Goal: Find contact information: Find contact information

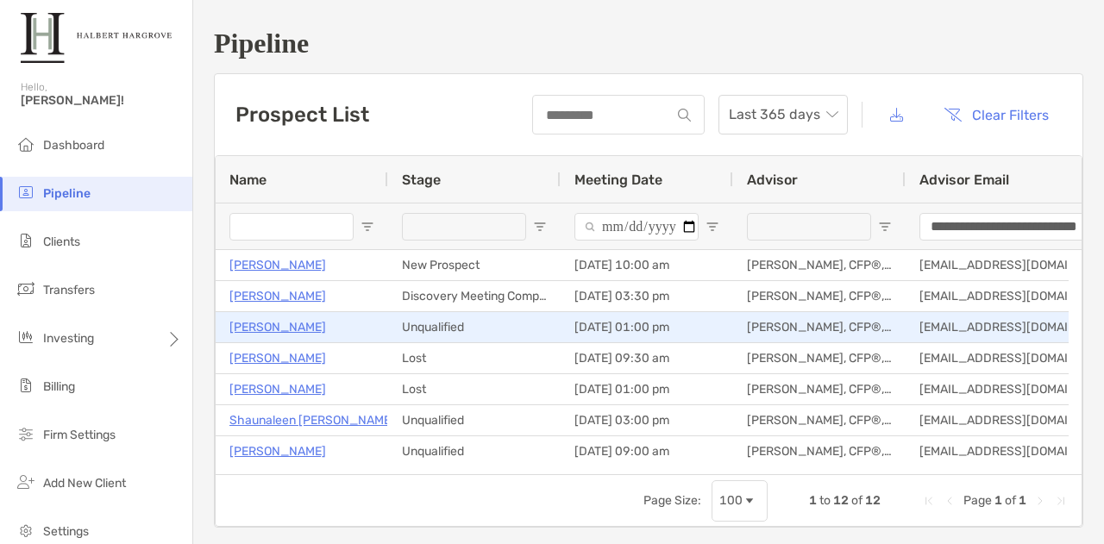
scroll to position [0, 6]
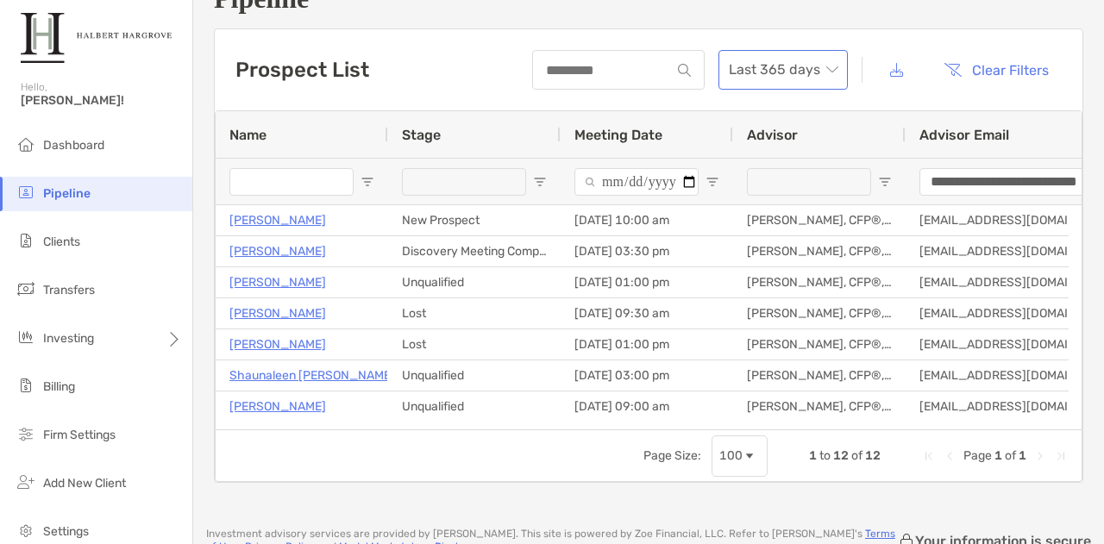
click at [775, 73] on span "Last 365 days" at bounding box center [783, 70] width 109 height 38
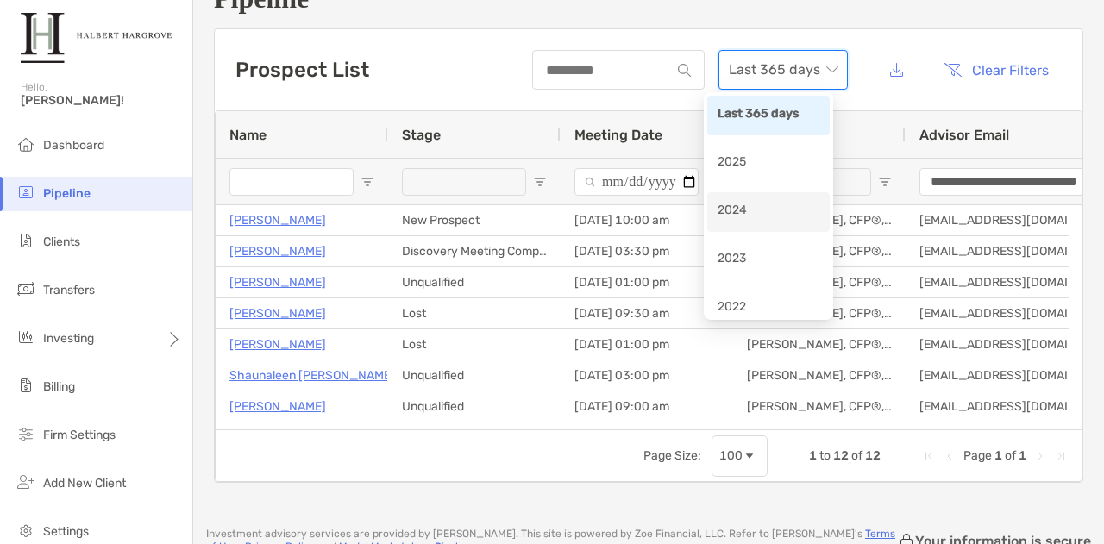
click at [751, 215] on div "2024" at bounding box center [769, 212] width 102 height 22
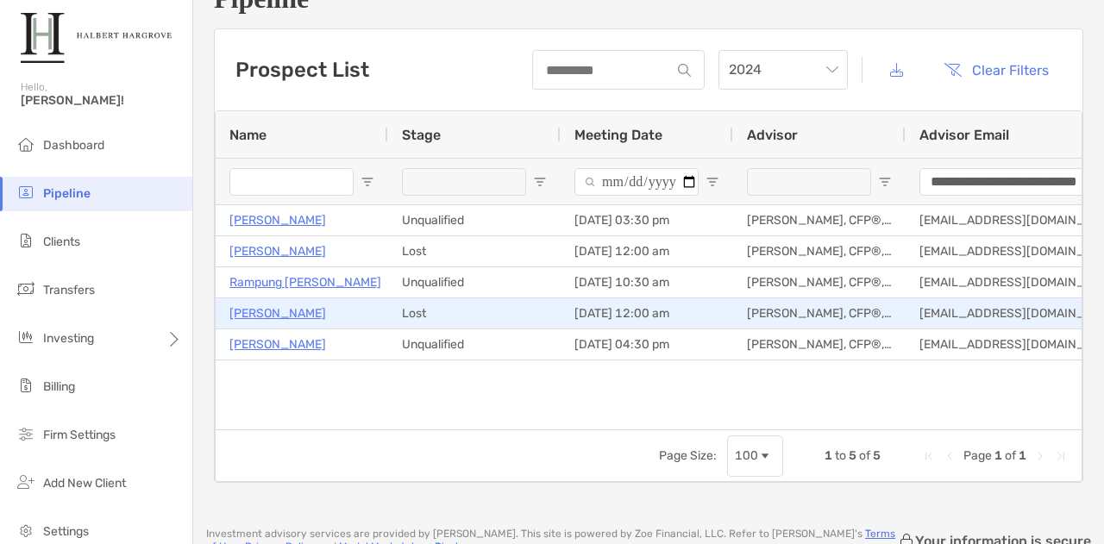
click at [267, 317] on p "[PERSON_NAME]" at bounding box center [277, 314] width 97 height 22
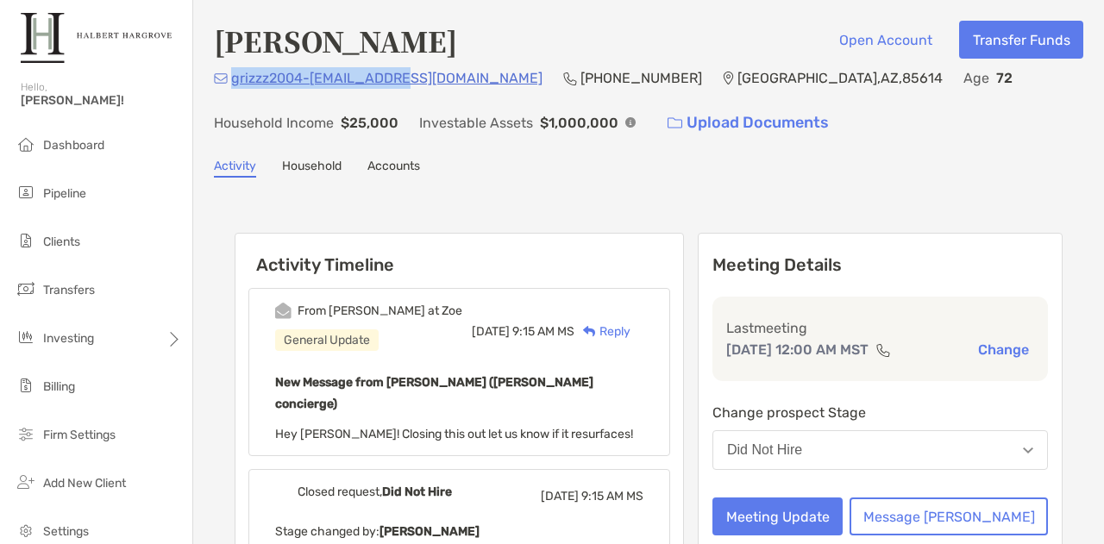
drag, startPoint x: 411, startPoint y: 80, endPoint x: 232, endPoint y: 80, distance: 178.6
click at [232, 80] on div "grizzz2004-az@yahoo.com (520) 276-5767 Green Valley , AZ , 85614 Age 72 Househo…" at bounding box center [649, 104] width 870 height 74
copy p "grizzz2004-[EMAIL_ADDRESS][DOMAIN_NAME]"
